Goal: Communication & Community: Ask a question

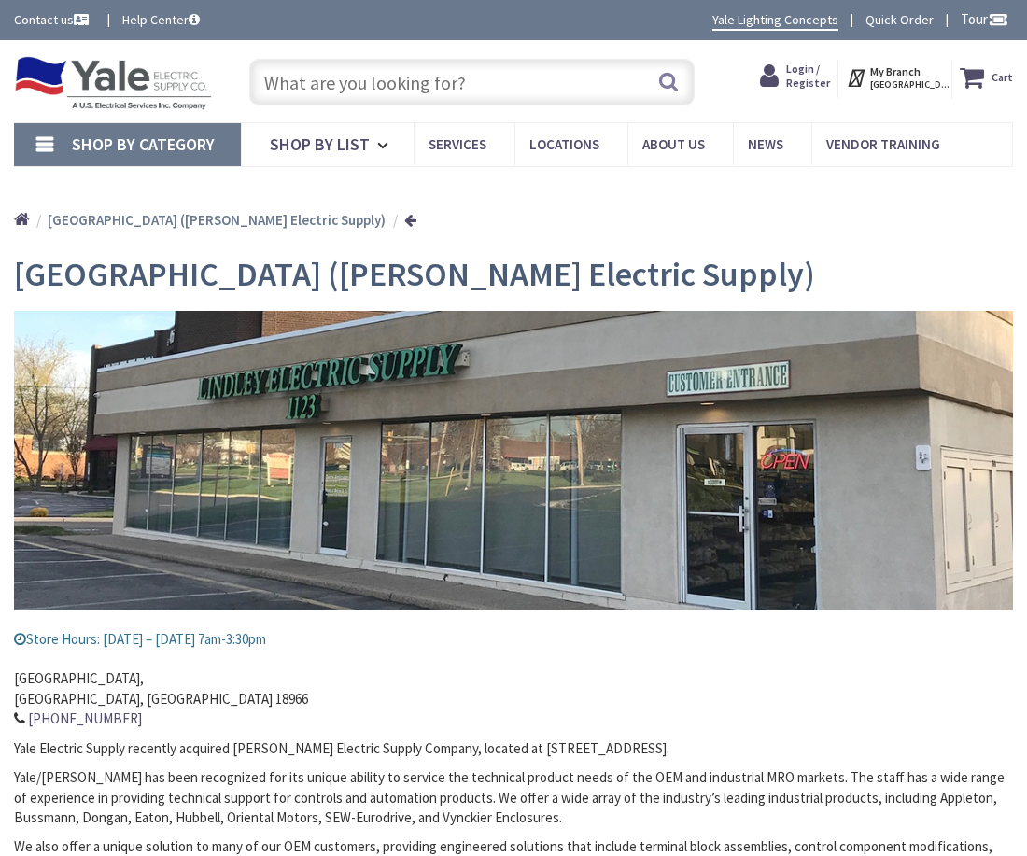
type input "[GEOGRAPHIC_DATA], [STREET_ADDRESS]"
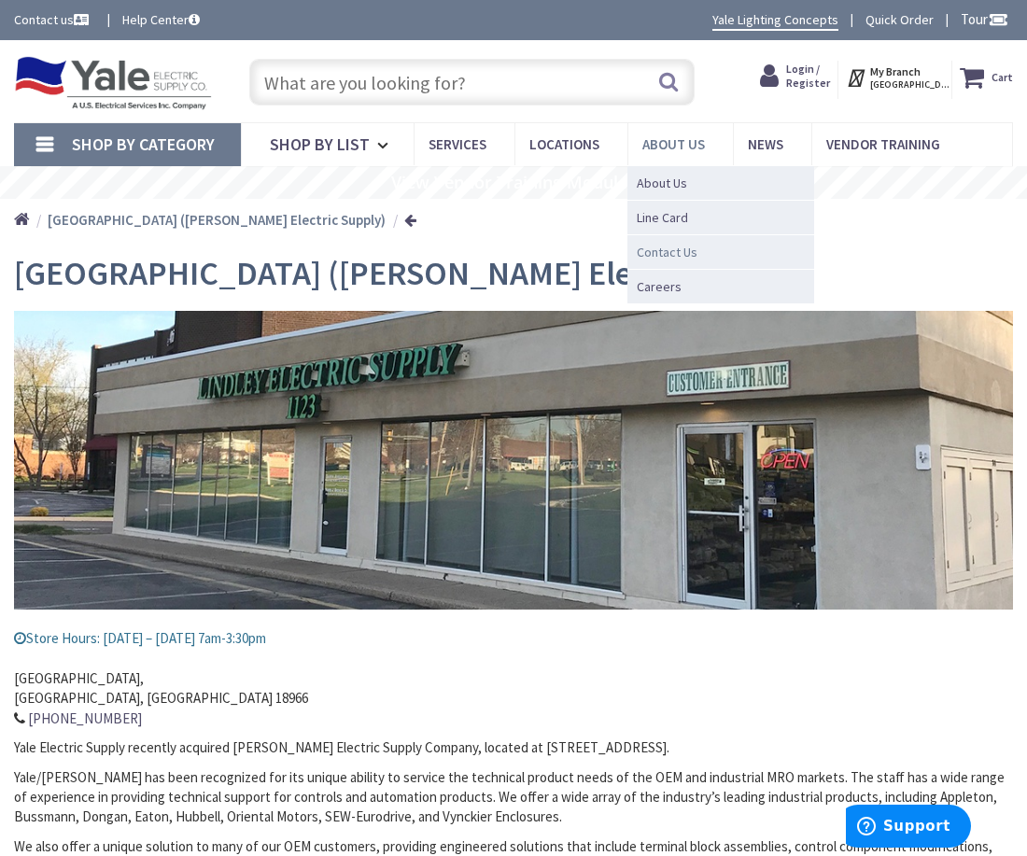
click at [683, 251] on span "Contact Us" at bounding box center [667, 252] width 61 height 19
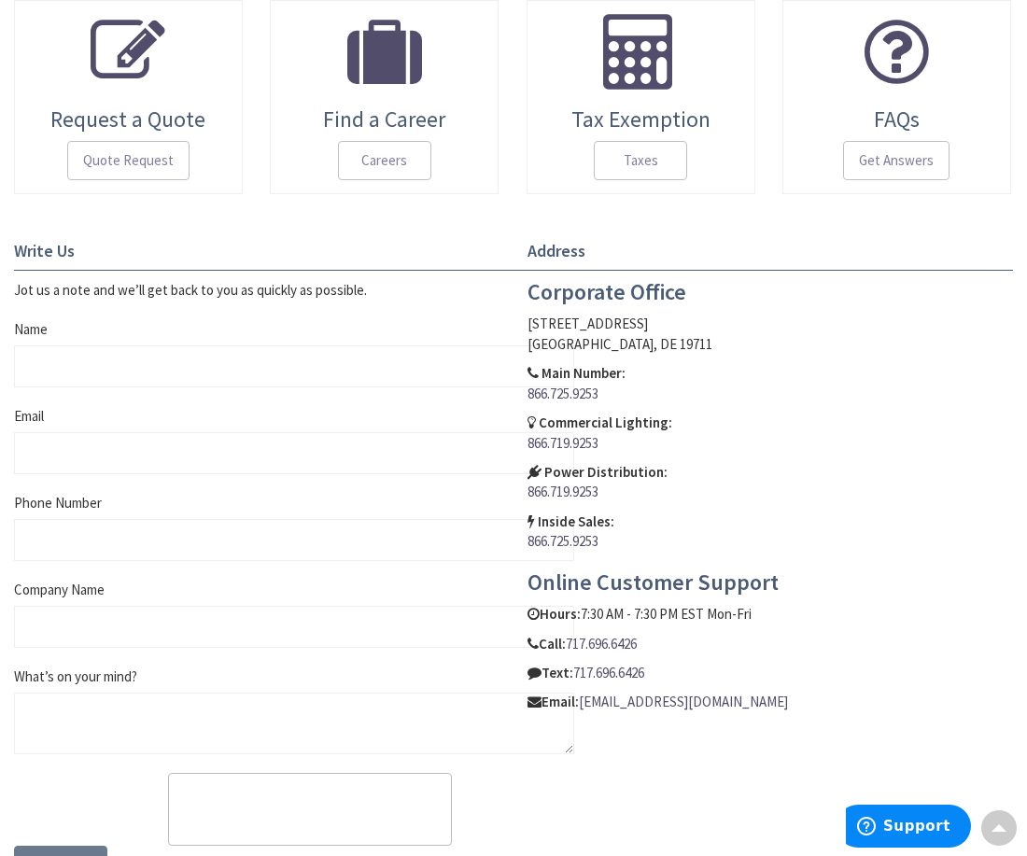
scroll to position [560, 0]
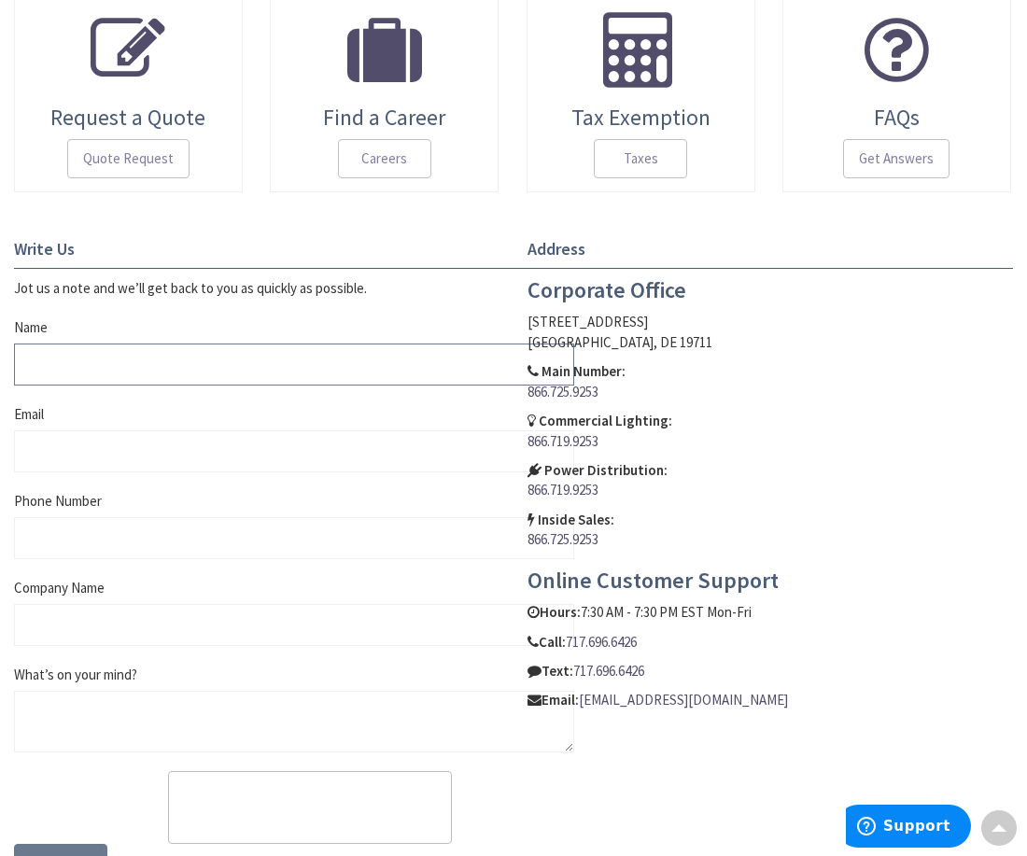
click at [69, 352] on input "Name" at bounding box center [294, 365] width 560 height 42
type input "Emilia Lane"
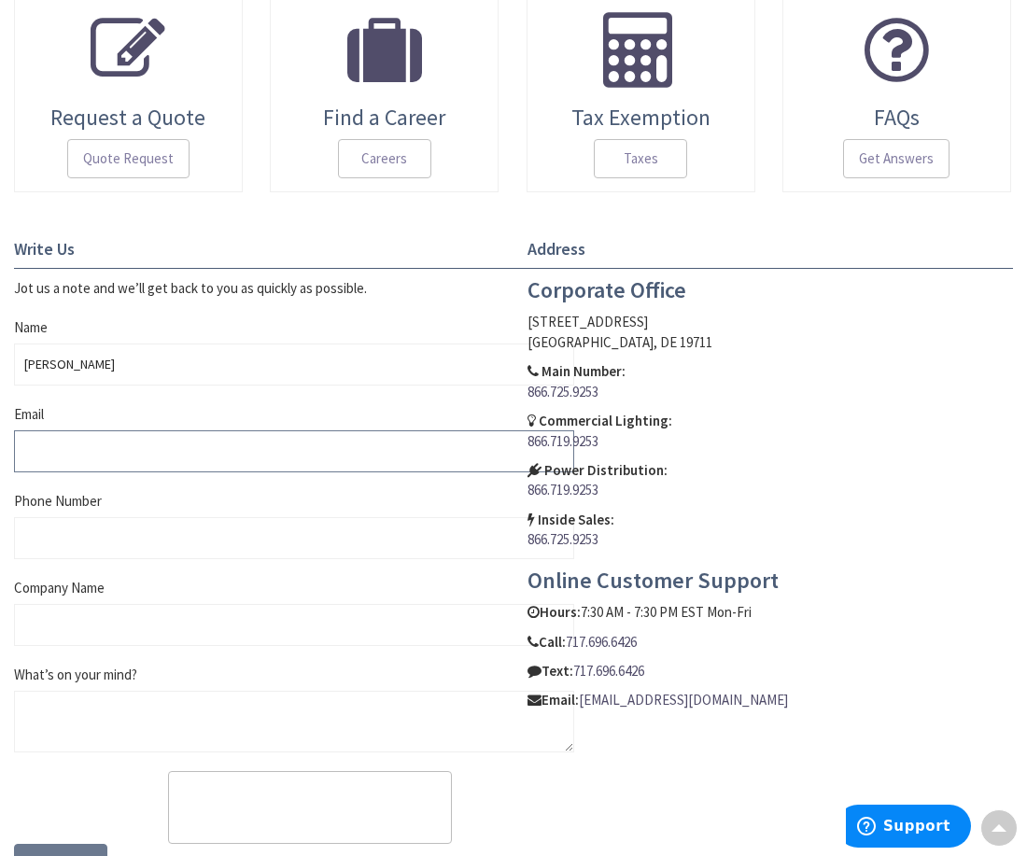
type input "emilia@virtualcollaboratorshub.com"
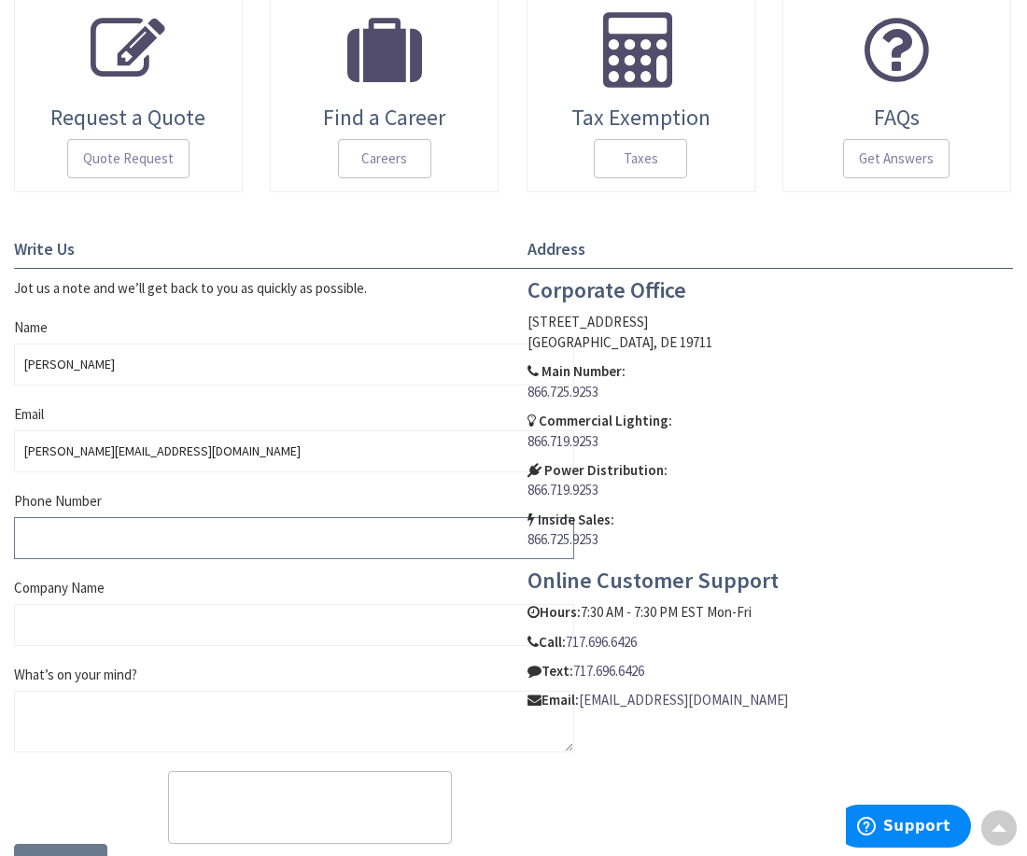
type input "3323731110"
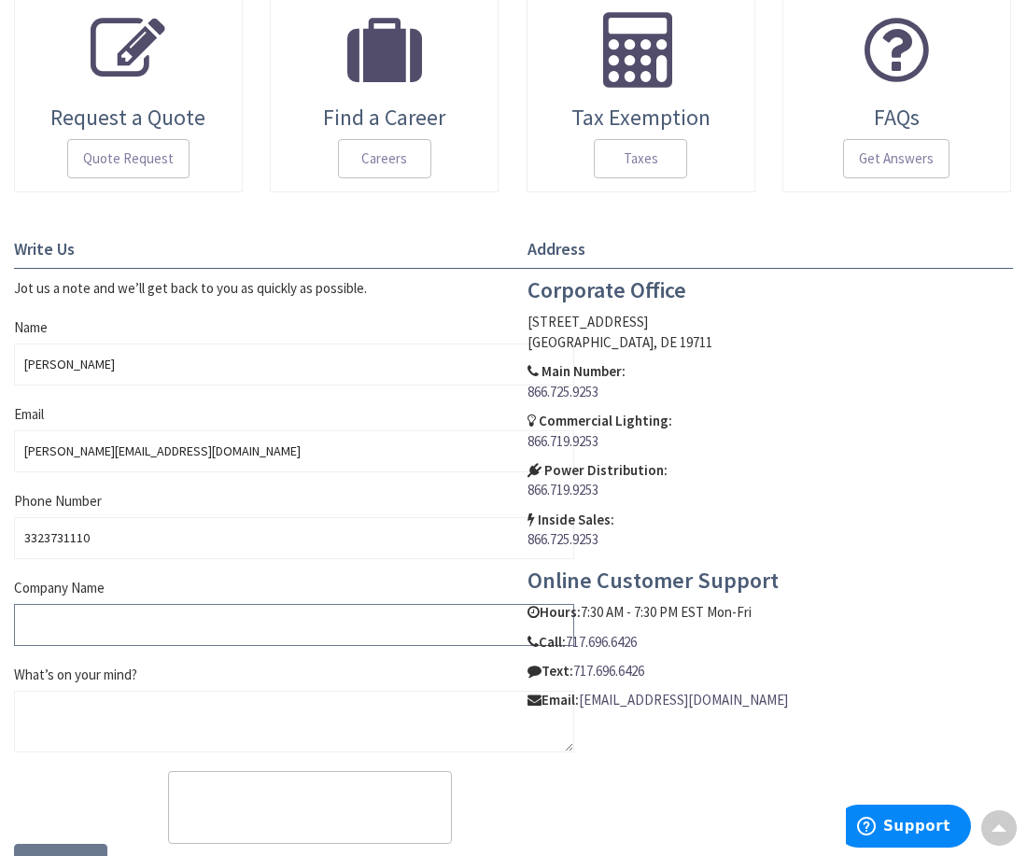
type input "VAs 4 Hire"
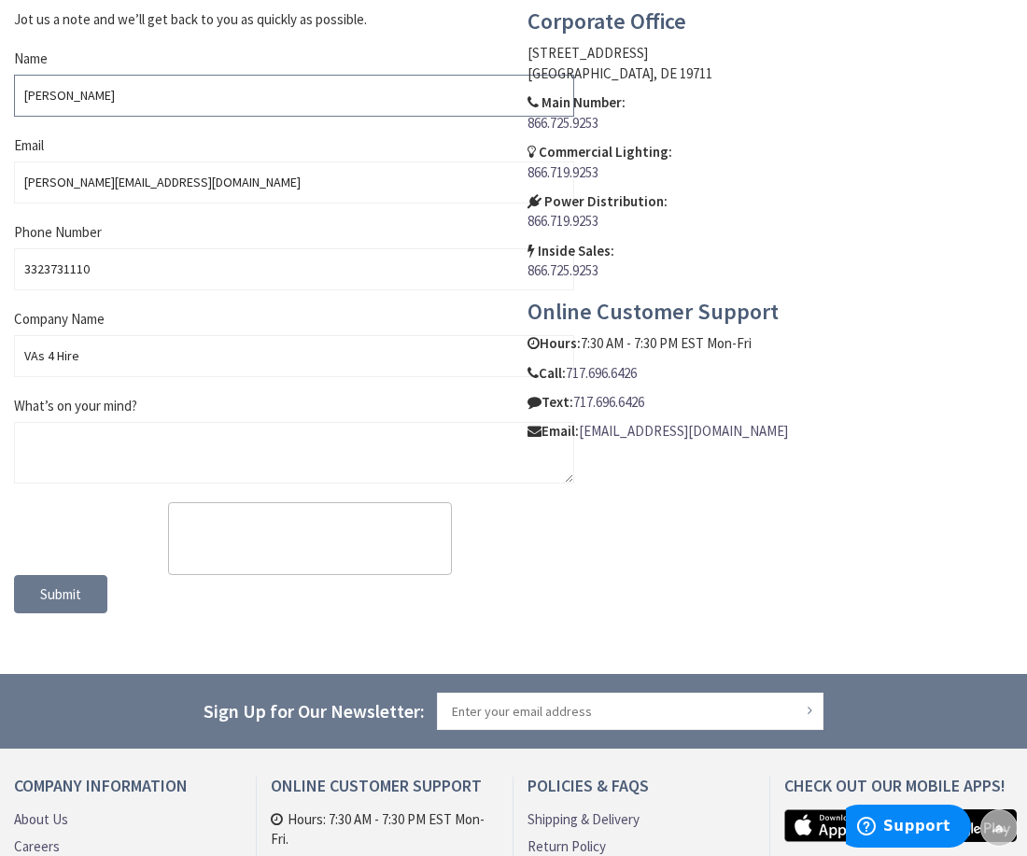
scroll to position [840, 0]
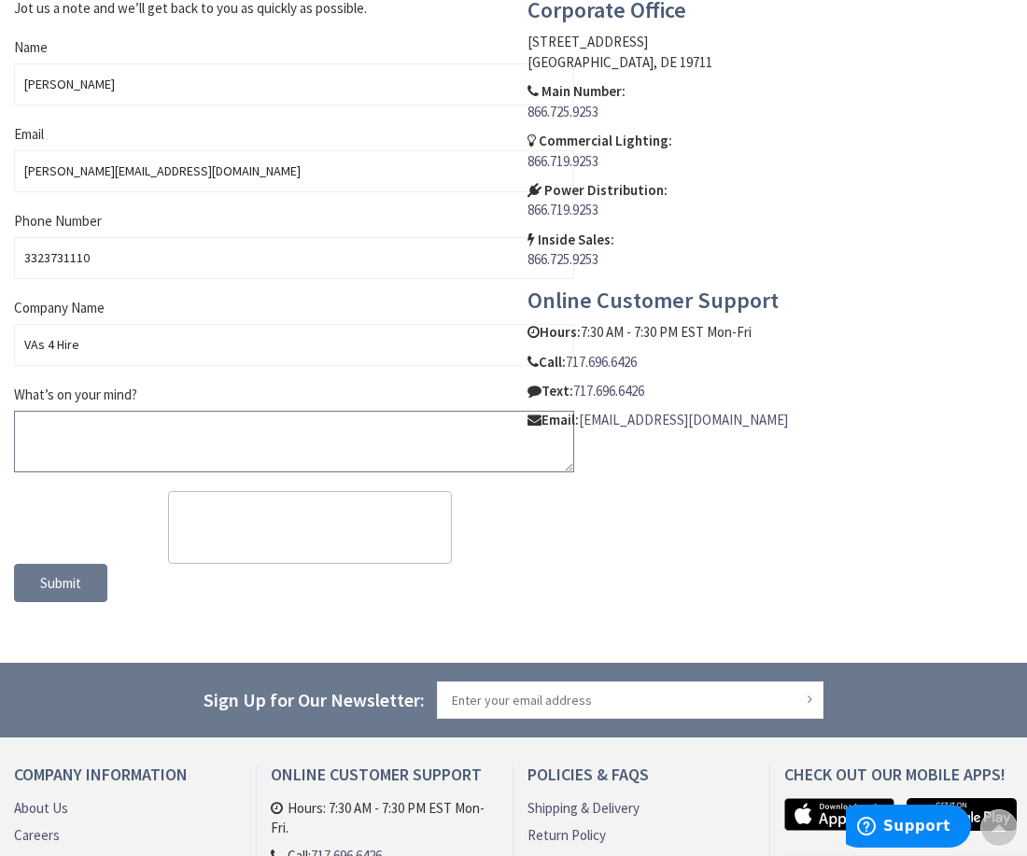
click at [139, 453] on textarea "What’s on your mind?" at bounding box center [294, 442] width 560 height 62
paste textarea "Hi, I tried emailing you, but it bounced for some reason... so I’m reaching out…"
type textarea "Hi, I tried emailing you, but it bounced for some reason... so I’m reaching out…"
